Goal: Task Accomplishment & Management: Manage account settings

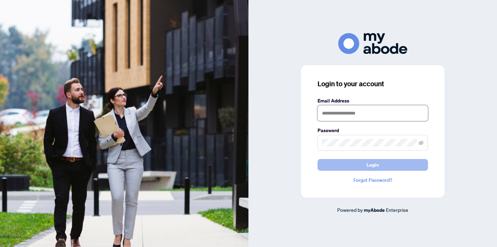
type input "**********"
click at [369, 167] on span "Login" at bounding box center [372, 164] width 12 height 11
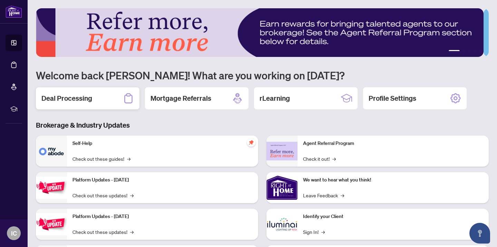
click at [55, 97] on h2 "Deal Processing" at bounding box center [66, 99] width 51 height 10
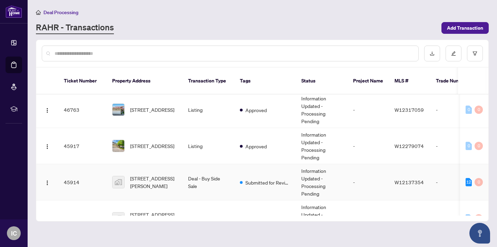
scroll to position [133, 0]
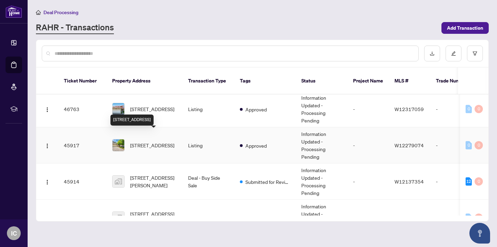
click at [160, 141] on span "[STREET_ADDRESS]" at bounding box center [152, 145] width 44 height 8
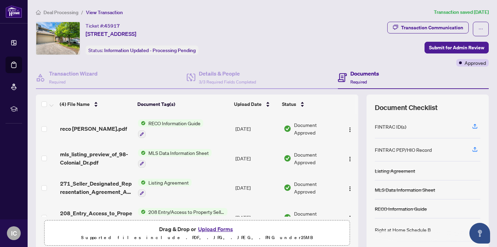
scroll to position [17, 0]
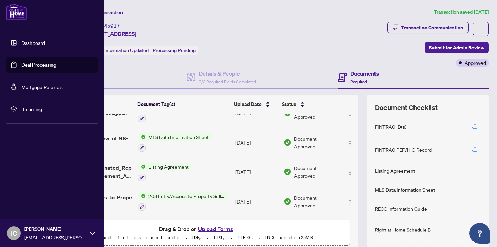
click at [38, 67] on link "Deal Processing" at bounding box center [38, 65] width 35 height 6
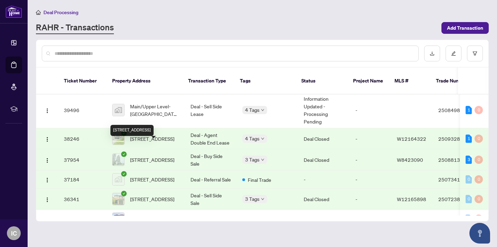
scroll to position [507, 0]
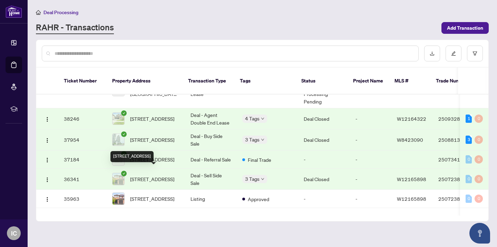
click at [142, 177] on span "[STREET_ADDRESS]" at bounding box center [152, 179] width 44 height 8
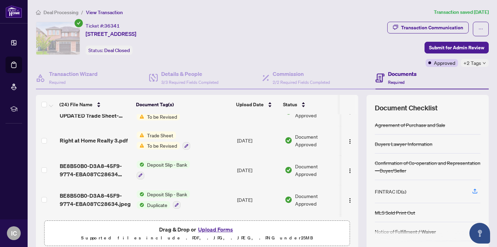
scroll to position [223, 0]
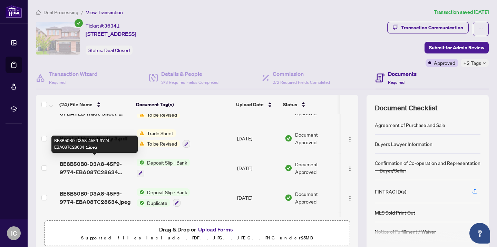
click at [106, 163] on span "BE8B50B0-D3A8-45F9-9774-EBA087C28634 1.jpeg" at bounding box center [95, 168] width 71 height 17
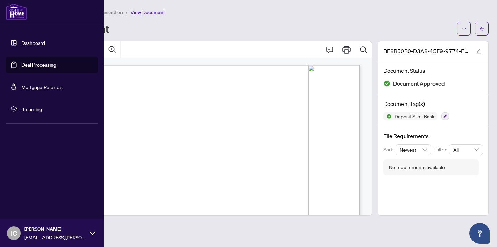
click at [34, 66] on link "Deal Processing" at bounding box center [38, 65] width 35 height 6
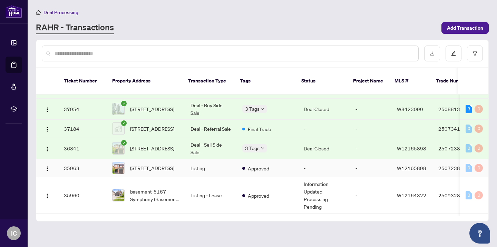
scroll to position [538, 0]
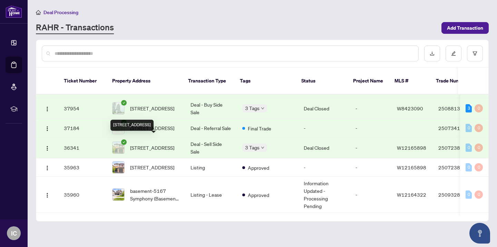
click at [161, 145] on span "[STREET_ADDRESS]" at bounding box center [152, 148] width 44 height 8
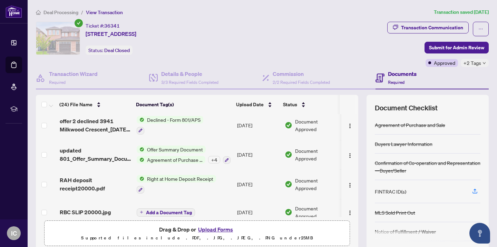
scroll to position [355, 0]
click at [163, 174] on span "Right at Home Deposit Receipt" at bounding box center [180, 178] width 72 height 8
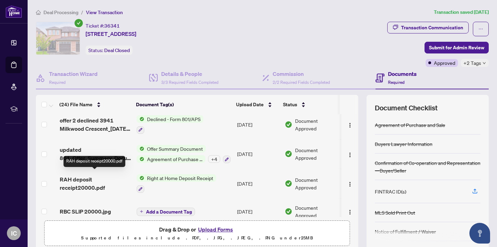
click at [68, 178] on span "RAH deposit receipt20000.pdf" at bounding box center [95, 183] width 71 height 17
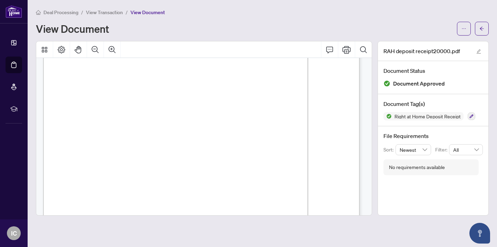
scroll to position [108, 0]
click at [331, 49] on icon "Comment" at bounding box center [329, 50] width 7 height 7
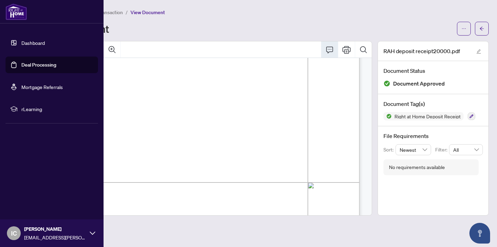
click at [26, 65] on link "Deal Processing" at bounding box center [38, 65] width 35 height 6
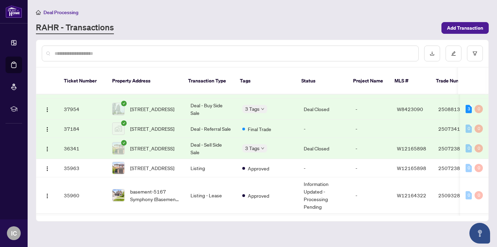
scroll to position [537, 0]
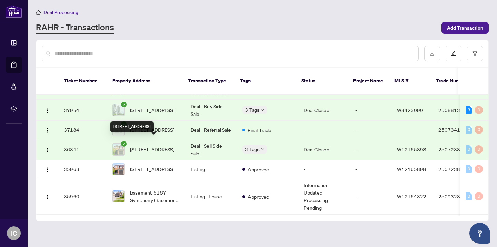
click at [146, 146] on span "[STREET_ADDRESS]" at bounding box center [152, 150] width 44 height 8
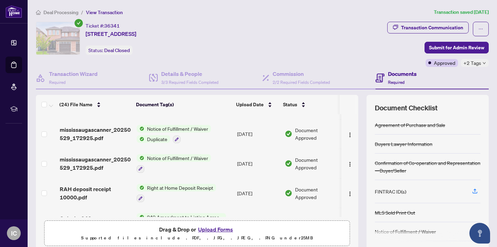
scroll to position [503, 0]
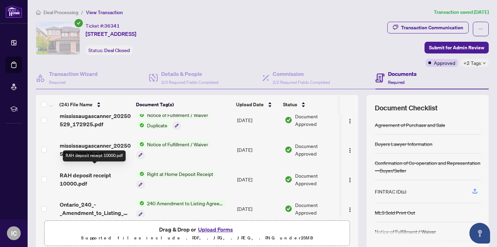
click at [90, 172] on span "RAH deposit receipt 10000.pdf" at bounding box center [95, 179] width 71 height 17
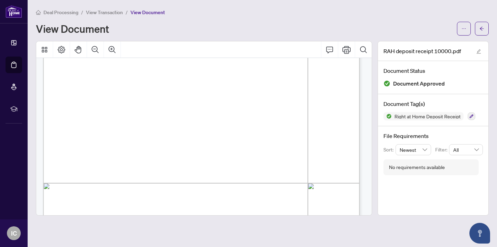
scroll to position [147, 0]
click at [80, 49] on icon "Pan Mode" at bounding box center [78, 50] width 8 height 8
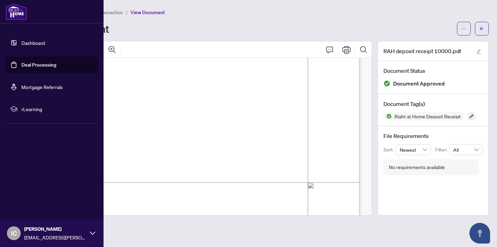
click at [26, 43] on link "Dashboard" at bounding box center [32, 43] width 23 height 6
